Goal: Task Accomplishment & Management: Manage account settings

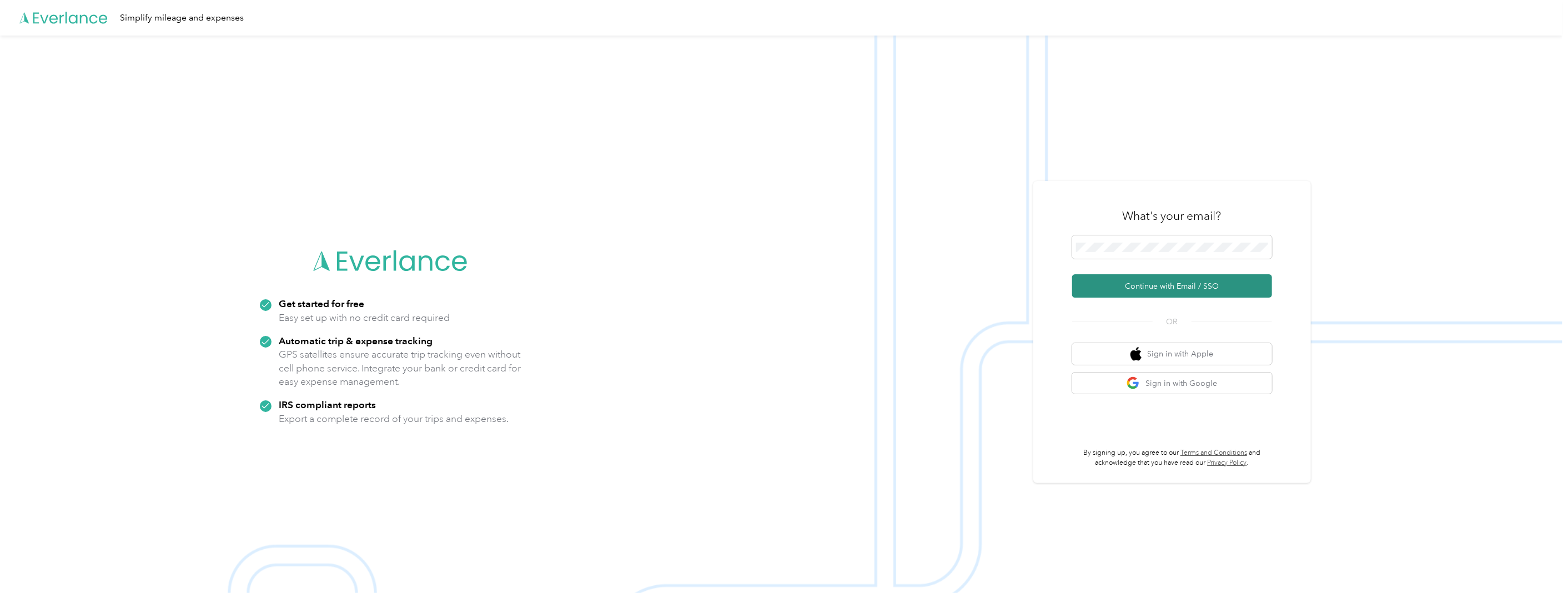
click at [1168, 283] on button "Continue with Email / SSO" at bounding box center [1172, 285] width 200 height 23
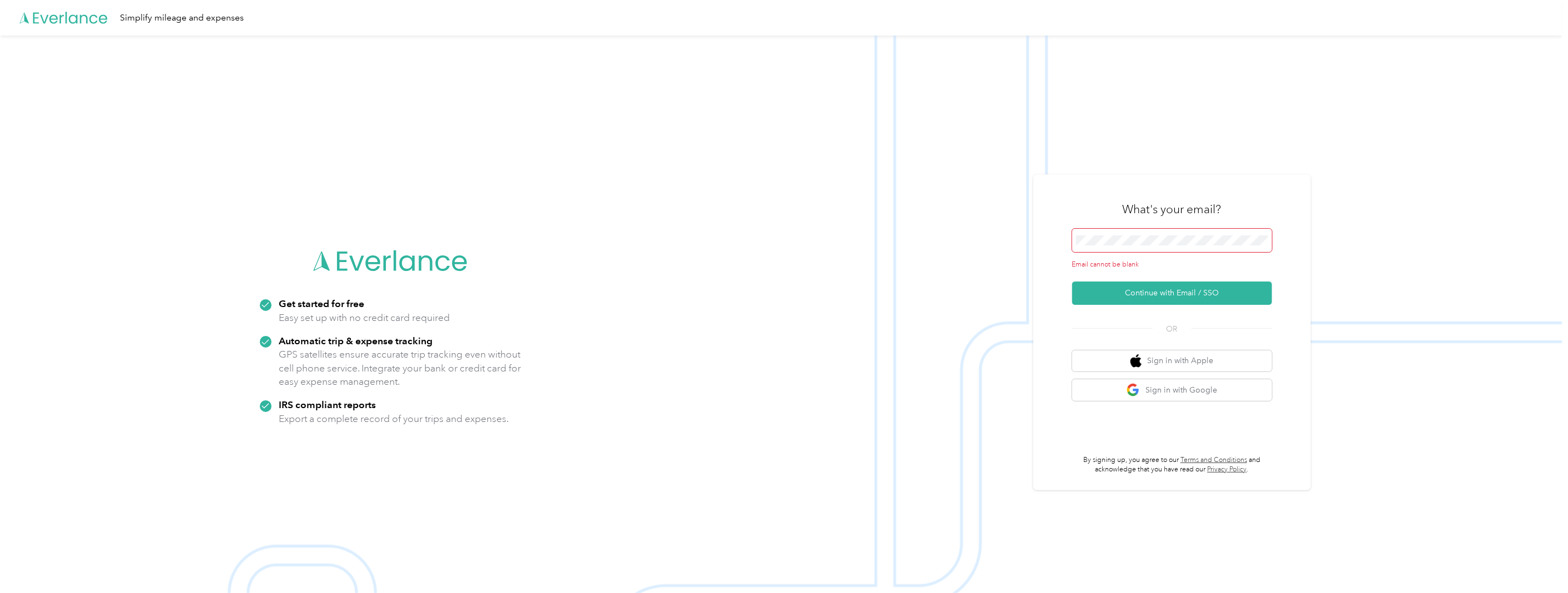
click at [1158, 233] on span at bounding box center [1172, 240] width 200 height 23
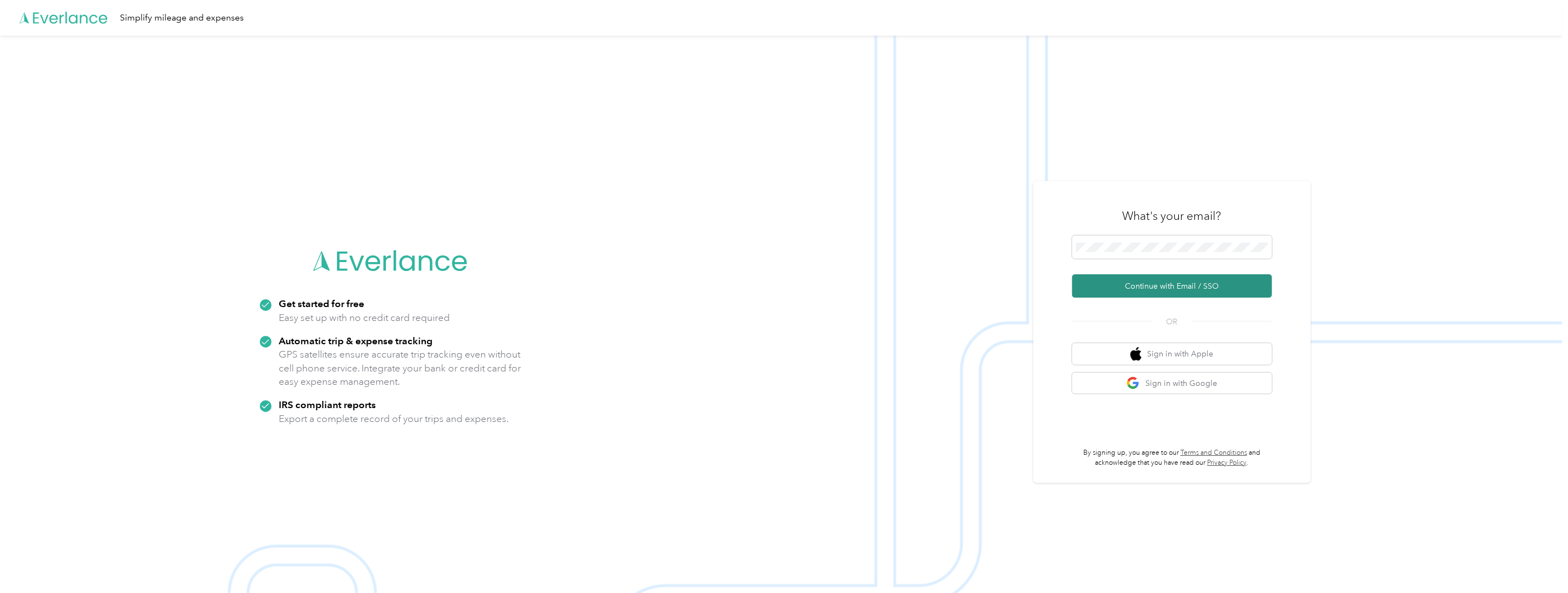
click at [1174, 292] on button "Continue with Email / SSO" at bounding box center [1172, 285] width 200 height 23
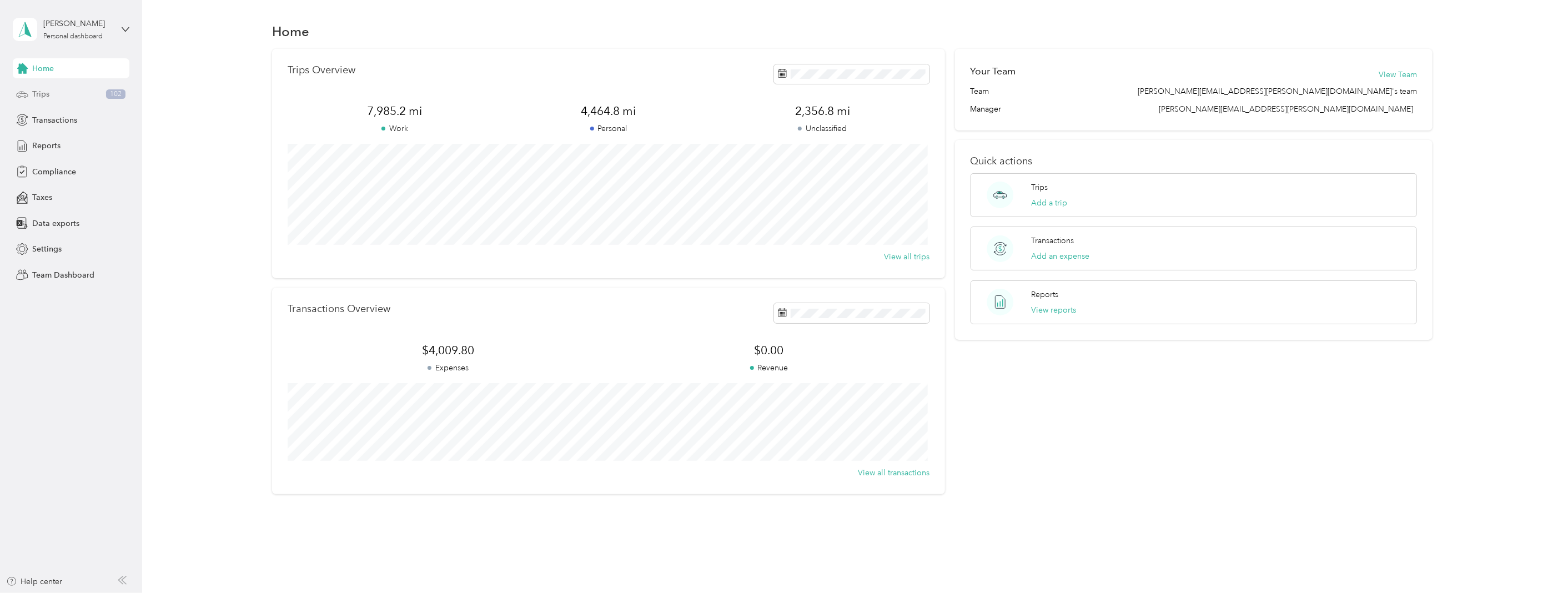
click at [44, 90] on span "Trips" at bounding box center [41, 94] width 17 height 12
